Goal: Navigation & Orientation: Find specific page/section

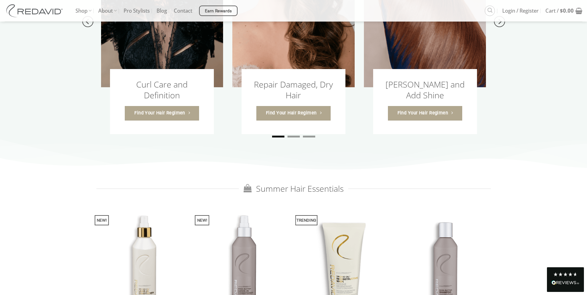
click at [197, 87] on div "Curl Care and Definition Find Your Hair Regimen Repair Damaged, Dry Hair Find Y…" at bounding box center [298, 21] width 394 height 243
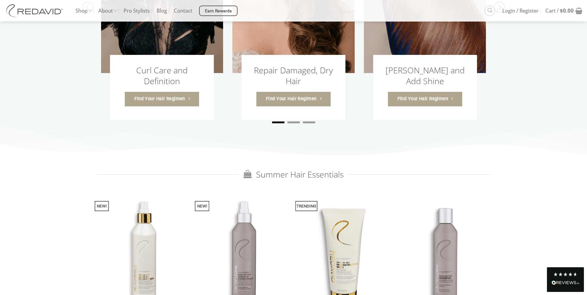
scroll to position [744, 0]
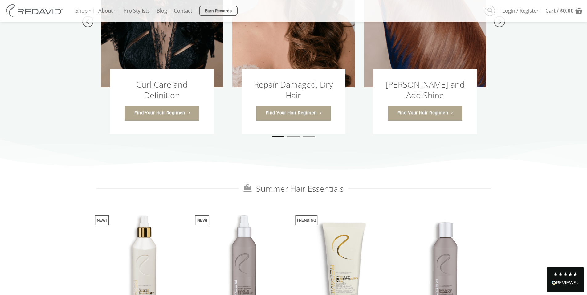
click at [300, 139] on div "Curl Care and Definition Find Your Hair Regimen Repair Damaged, Dry Hair Find Y…" at bounding box center [298, 21] width 394 height 243
click at [294, 137] on li "Page dot 2" at bounding box center [293, 137] width 12 height 2
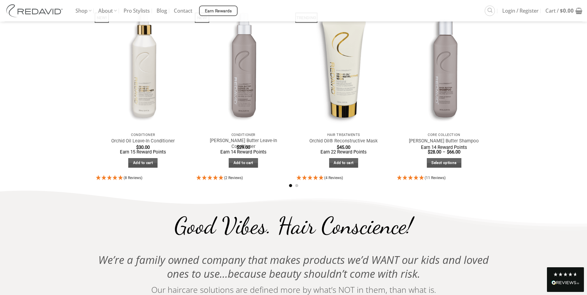
scroll to position [928, 0]
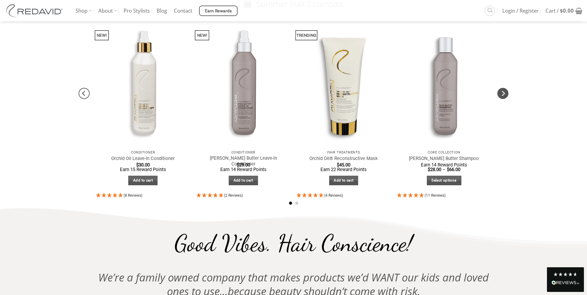
click at [501, 95] on icon "Next" at bounding box center [502, 93] width 11 height 11
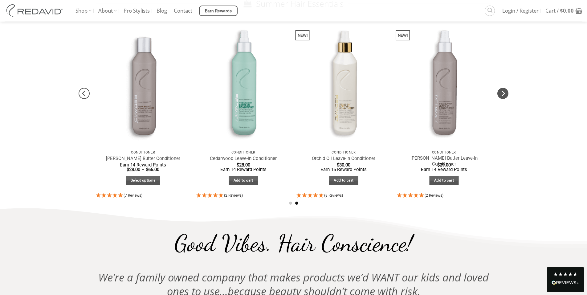
click at [501, 95] on icon "Next" at bounding box center [502, 93] width 11 height 11
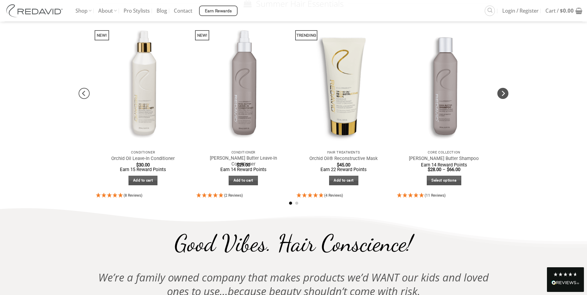
click at [501, 95] on icon "Next" at bounding box center [502, 93] width 11 height 11
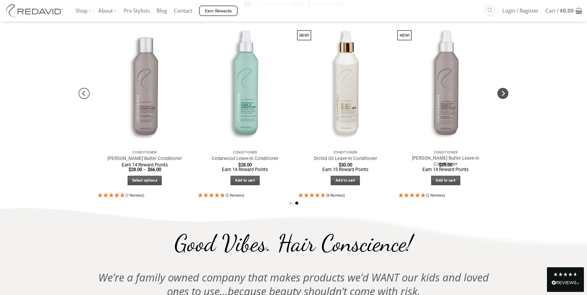
click at [501, 95] on icon "Next" at bounding box center [502, 93] width 11 height 11
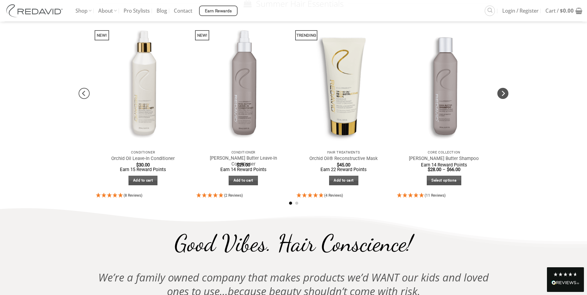
click at [501, 95] on icon "Next" at bounding box center [502, 93] width 11 height 11
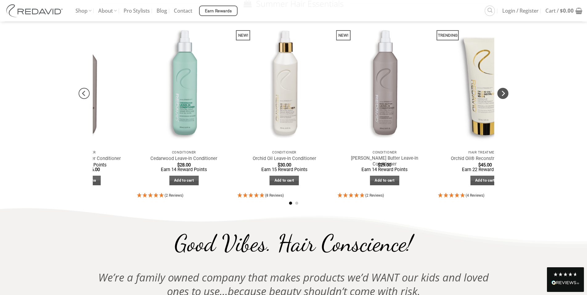
click at [501, 95] on icon "Next" at bounding box center [502, 93] width 11 height 11
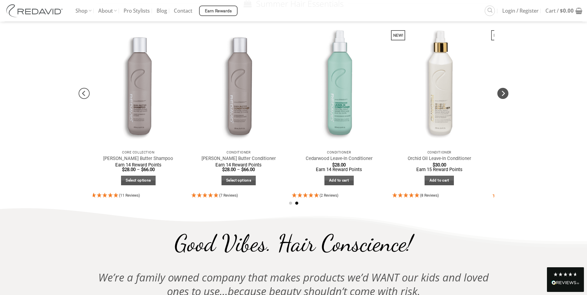
click at [501, 95] on icon "Next" at bounding box center [502, 93] width 11 height 11
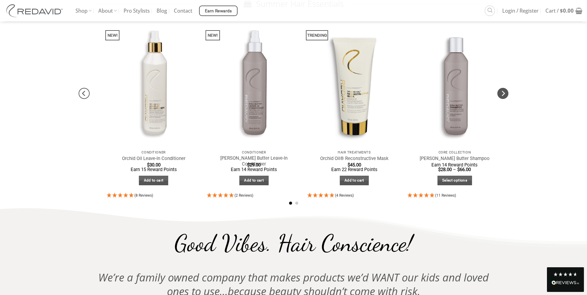
click at [501, 95] on icon "Next" at bounding box center [502, 93] width 11 height 11
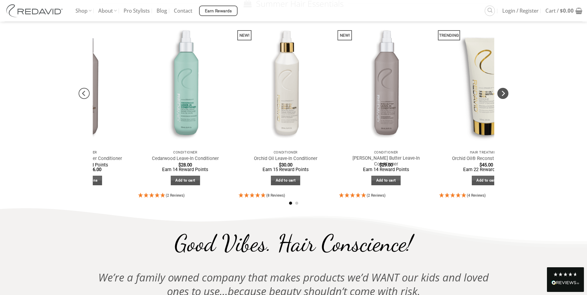
click at [501, 95] on icon "Next" at bounding box center [502, 93] width 11 height 11
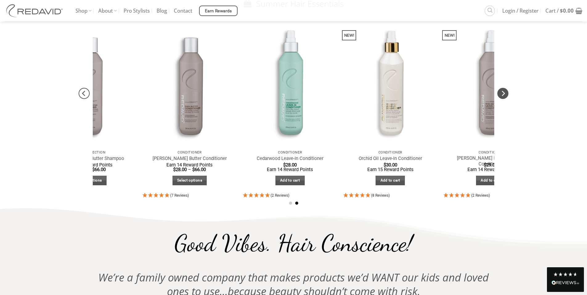
click at [501, 95] on icon "Next" at bounding box center [502, 93] width 11 height 11
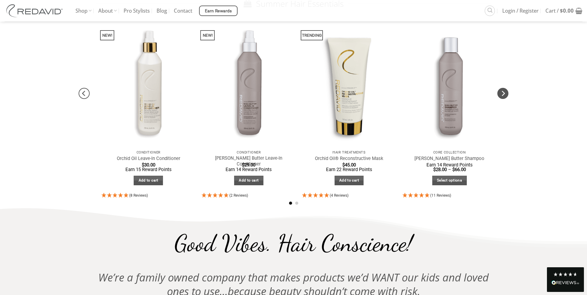
click at [501, 95] on icon "Next" at bounding box center [502, 93] width 11 height 11
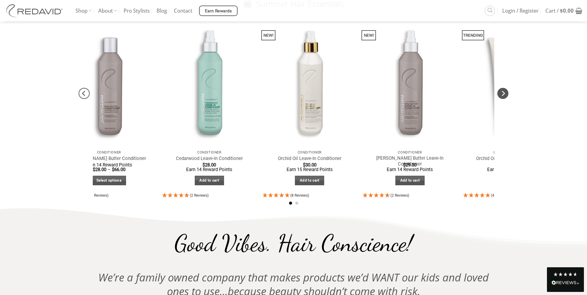
click at [501, 95] on icon "Next" at bounding box center [502, 93] width 11 height 11
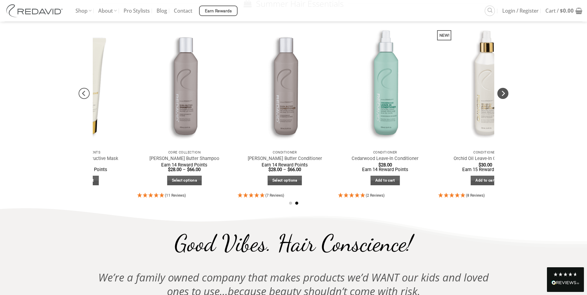
click at [501, 95] on icon "Next" at bounding box center [502, 93] width 11 height 11
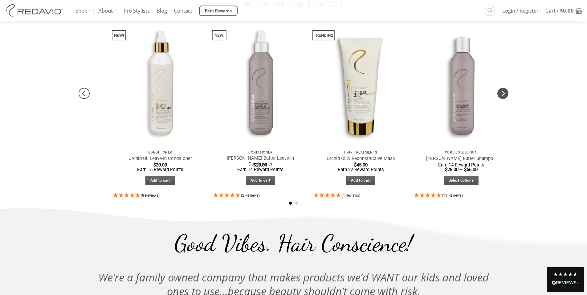
click at [501, 95] on icon "Next" at bounding box center [502, 93] width 11 height 11
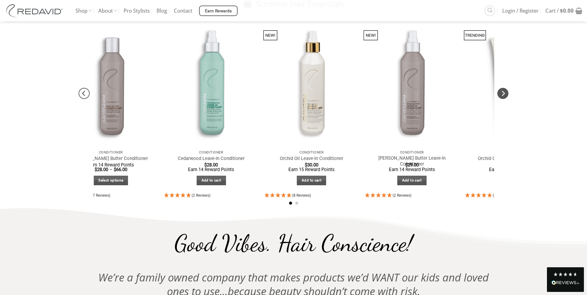
click at [501, 95] on icon "Next" at bounding box center [502, 93] width 11 height 11
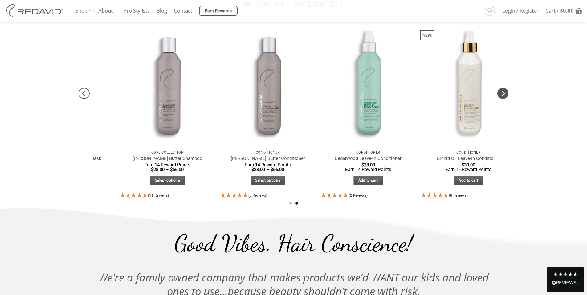
click at [501, 95] on icon "Next" at bounding box center [502, 93] width 11 height 11
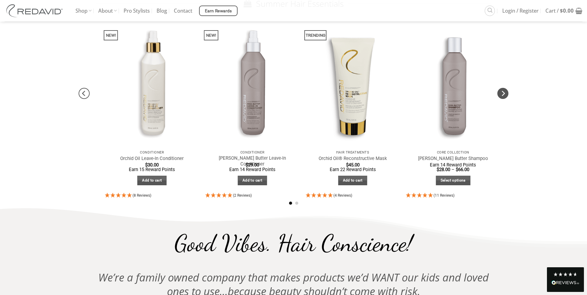
click at [501, 95] on icon "Next" at bounding box center [502, 93] width 11 height 11
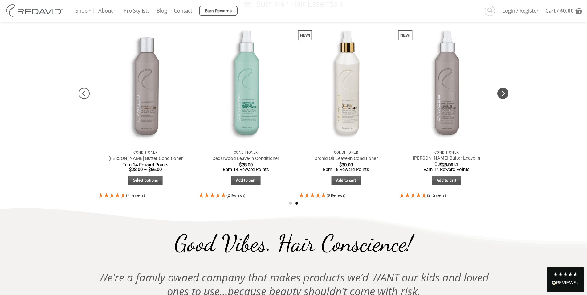
click at [501, 95] on icon "Next" at bounding box center [502, 93] width 11 height 11
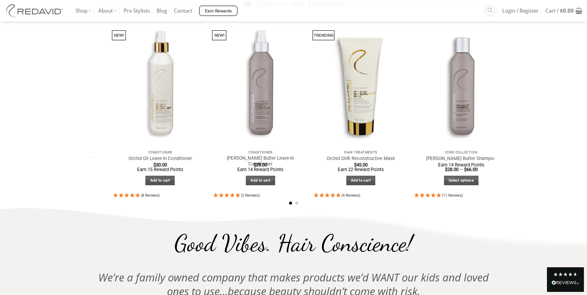
drag, startPoint x: 517, startPoint y: 136, endPoint x: 511, endPoint y: 147, distance: 12.5
click at [517, 136] on div "Award Winning Orchid Oil Treatment A frizz taming, universal hair oil! AWARD WI…" at bounding box center [293, 82] width 587 height 1923
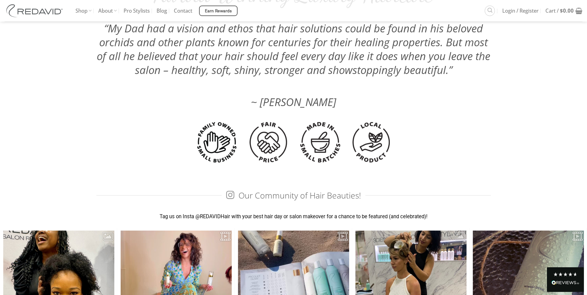
scroll to position [1594, 0]
